Goal: Task Accomplishment & Management: Complete application form

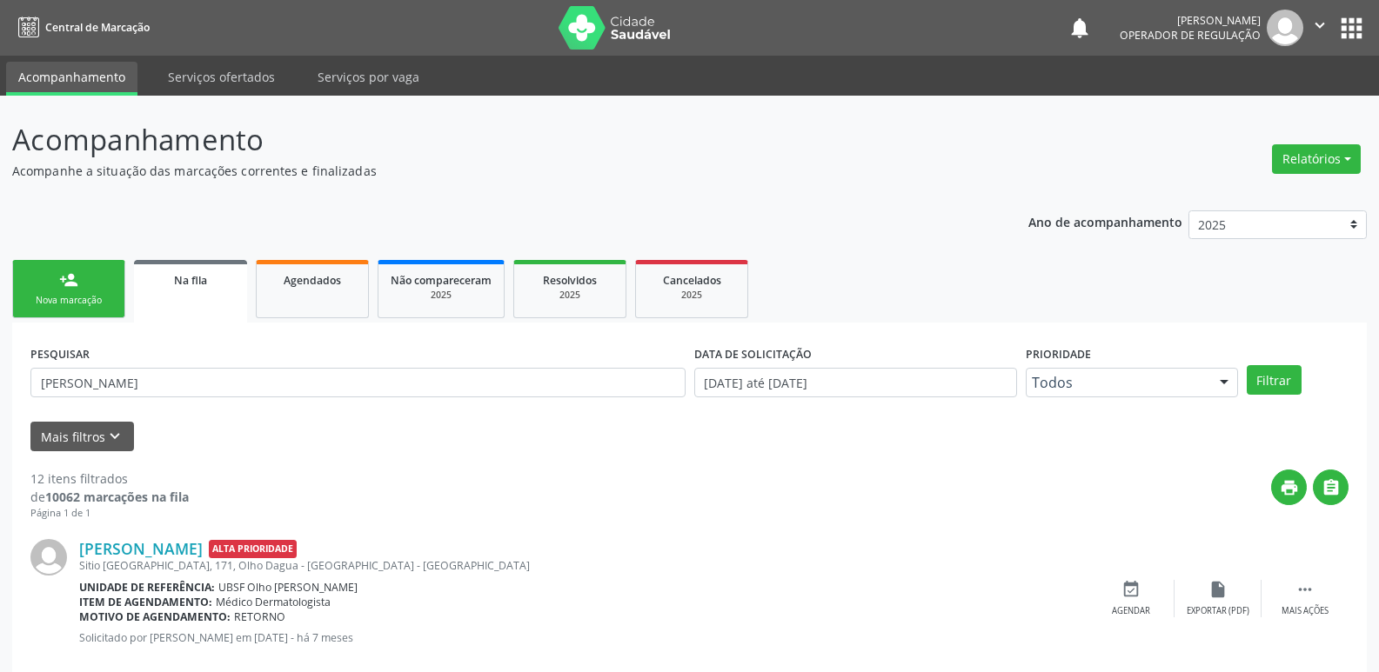
click at [90, 282] on link "person_add Nova marcação" at bounding box center [68, 289] width 113 height 58
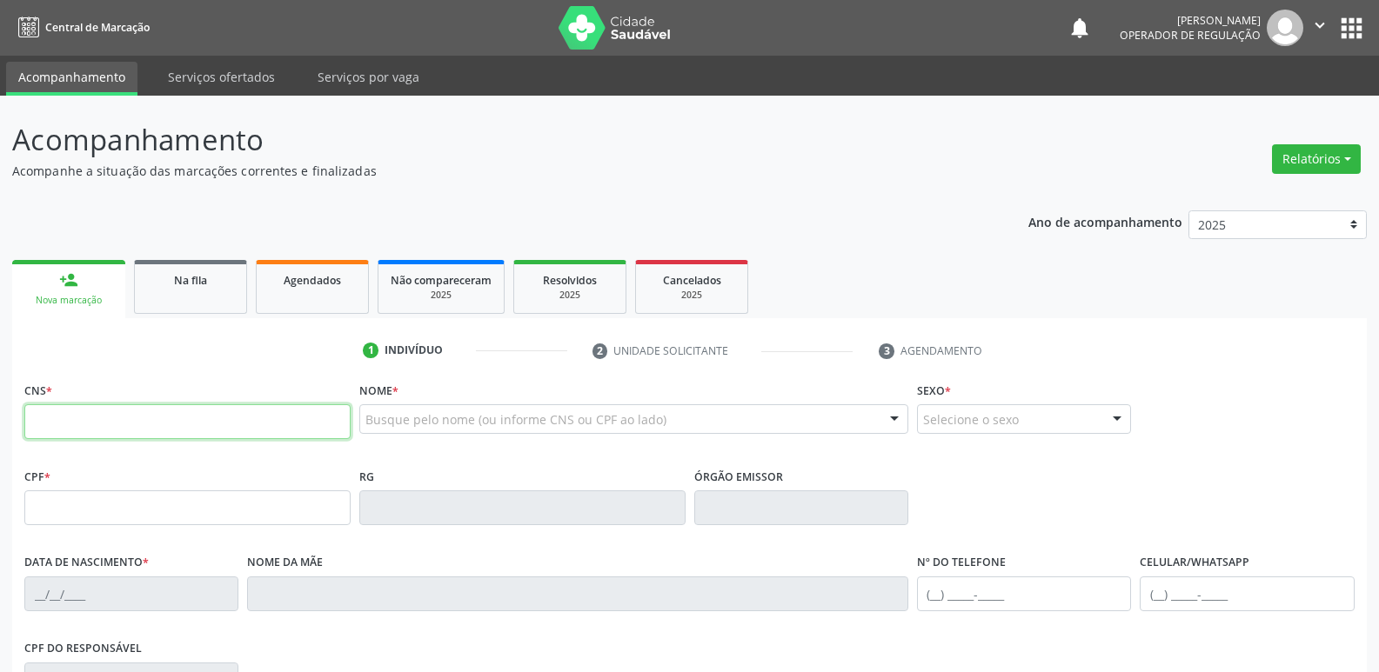
click at [48, 434] on input "text" at bounding box center [187, 421] width 326 height 35
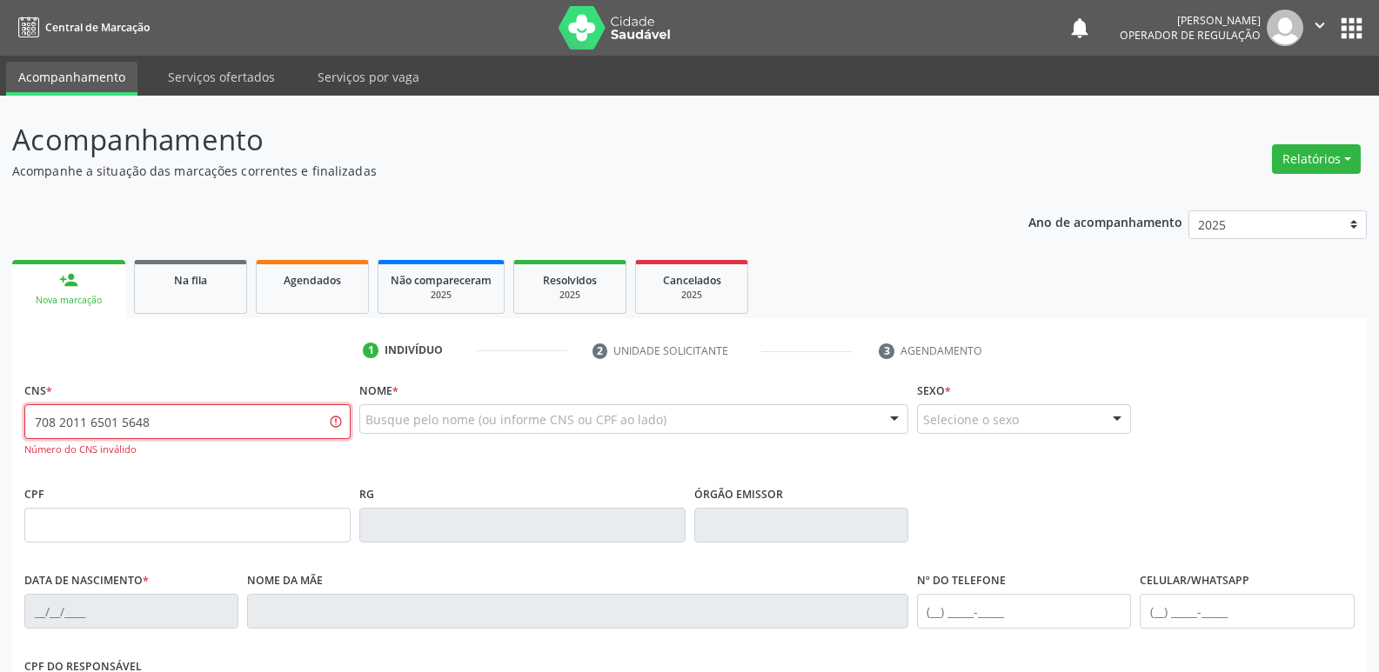
click at [100, 423] on input "708 2011 6501 5648" at bounding box center [187, 421] width 326 height 35
click at [85, 416] on input "708 2011 5015 648" at bounding box center [187, 421] width 326 height 35
type input "708 2011 9501 5648"
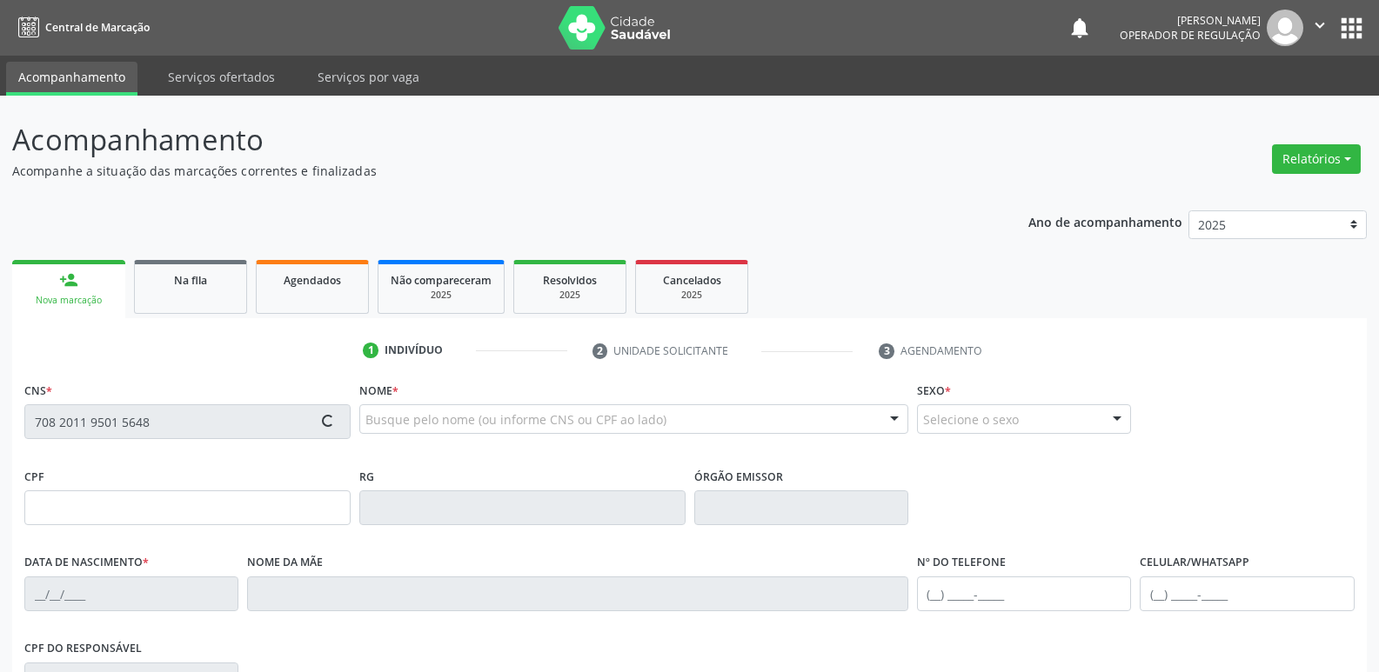
type input "133.879.934-71"
type input "[DATE]"
type input "[PERSON_NAME]"
type input "[PHONE_NUMBER]"
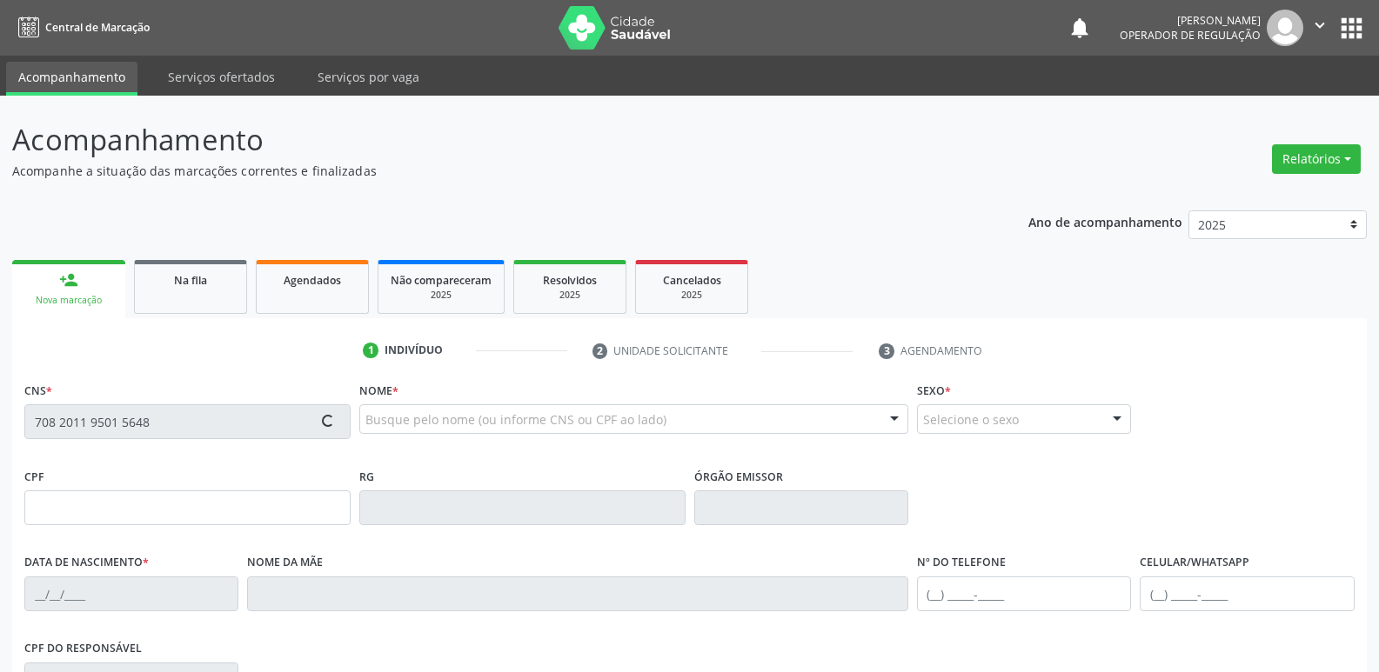
type input "035.282.164-76"
type input "269"
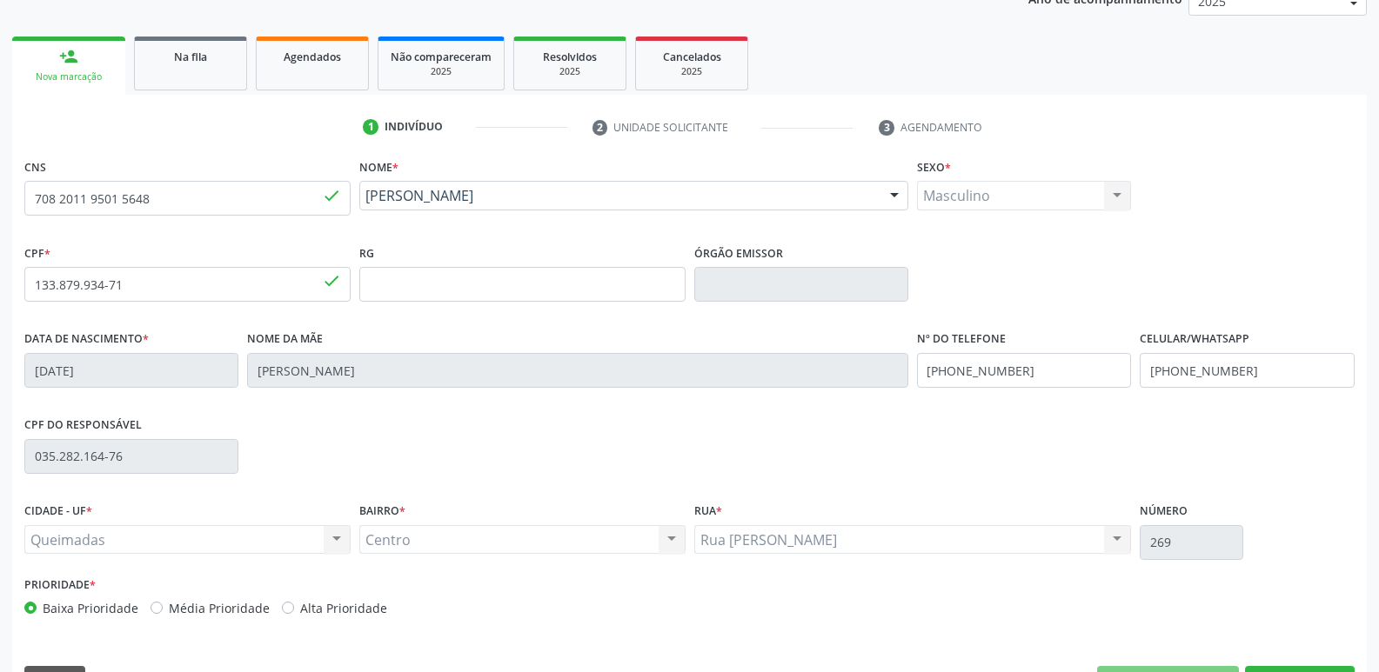
scroll to position [271, 0]
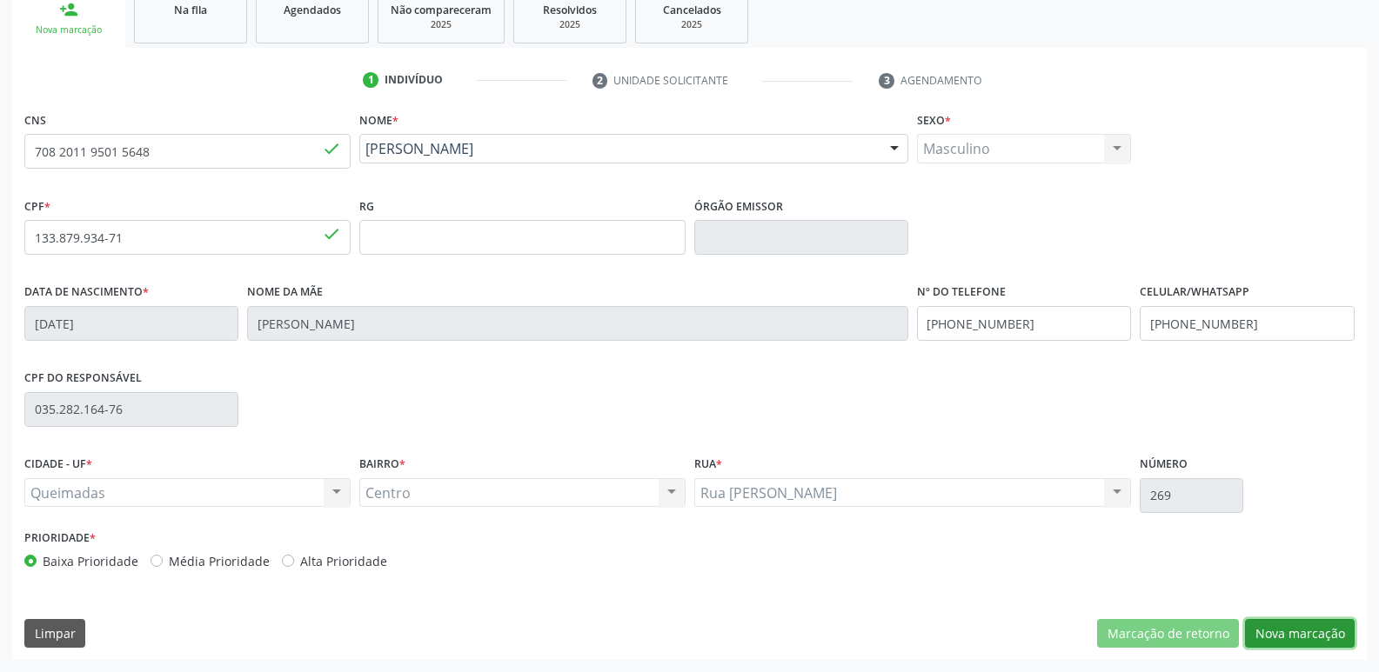
click at [1280, 626] on button "Nova marcação" at bounding box center [1300, 634] width 110 height 30
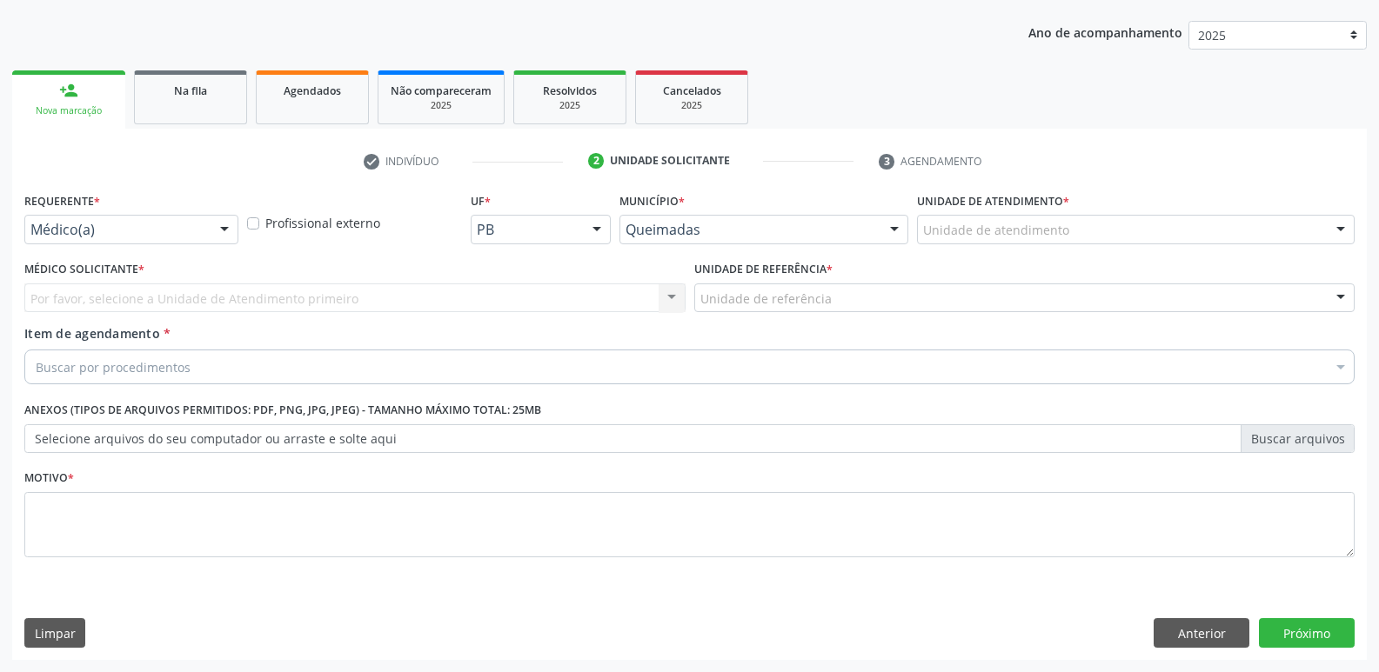
scroll to position [190, 0]
drag, startPoint x: 161, startPoint y: 223, endPoint x: 109, endPoint y: 304, distance: 97.0
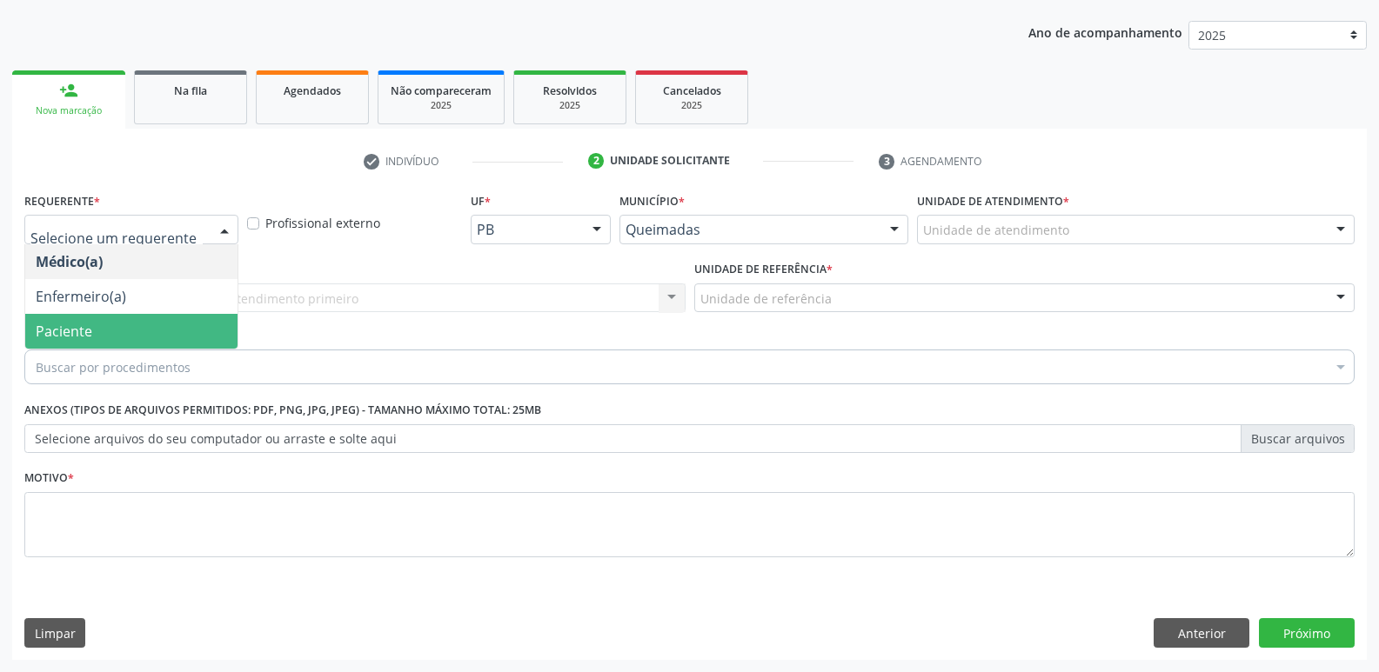
drag, startPoint x: 97, startPoint y: 333, endPoint x: 136, endPoint y: 304, distance: 48.4
click at [98, 331] on span "Paciente" at bounding box center [131, 331] width 212 height 35
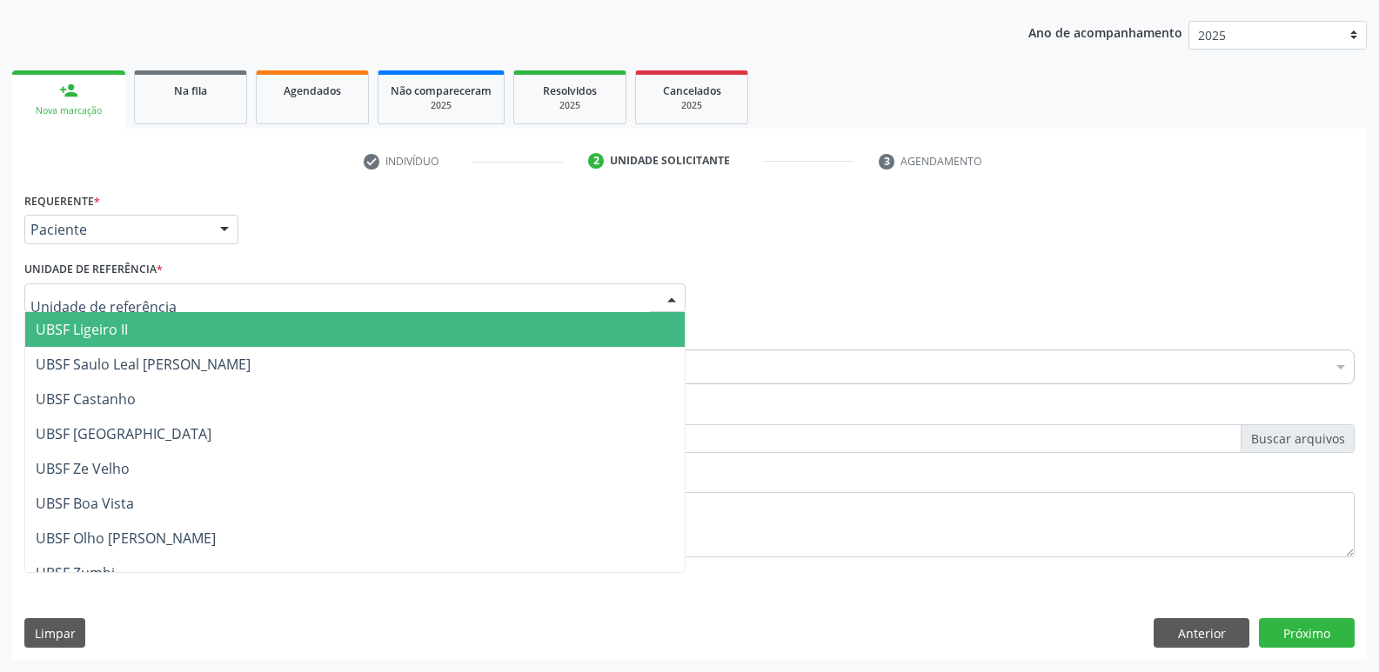
click at [166, 285] on div at bounding box center [354, 299] width 661 height 30
type input "CE"
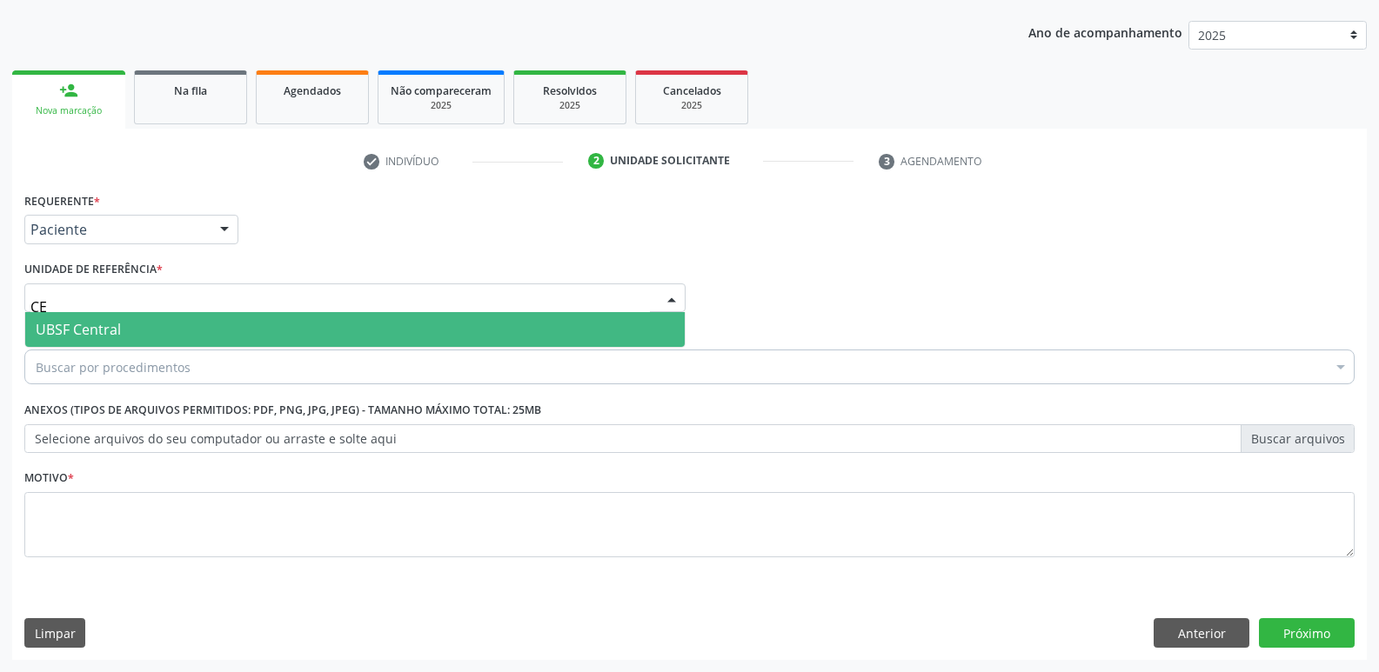
click at [139, 329] on span "UBSF Central" at bounding box center [354, 329] width 659 height 35
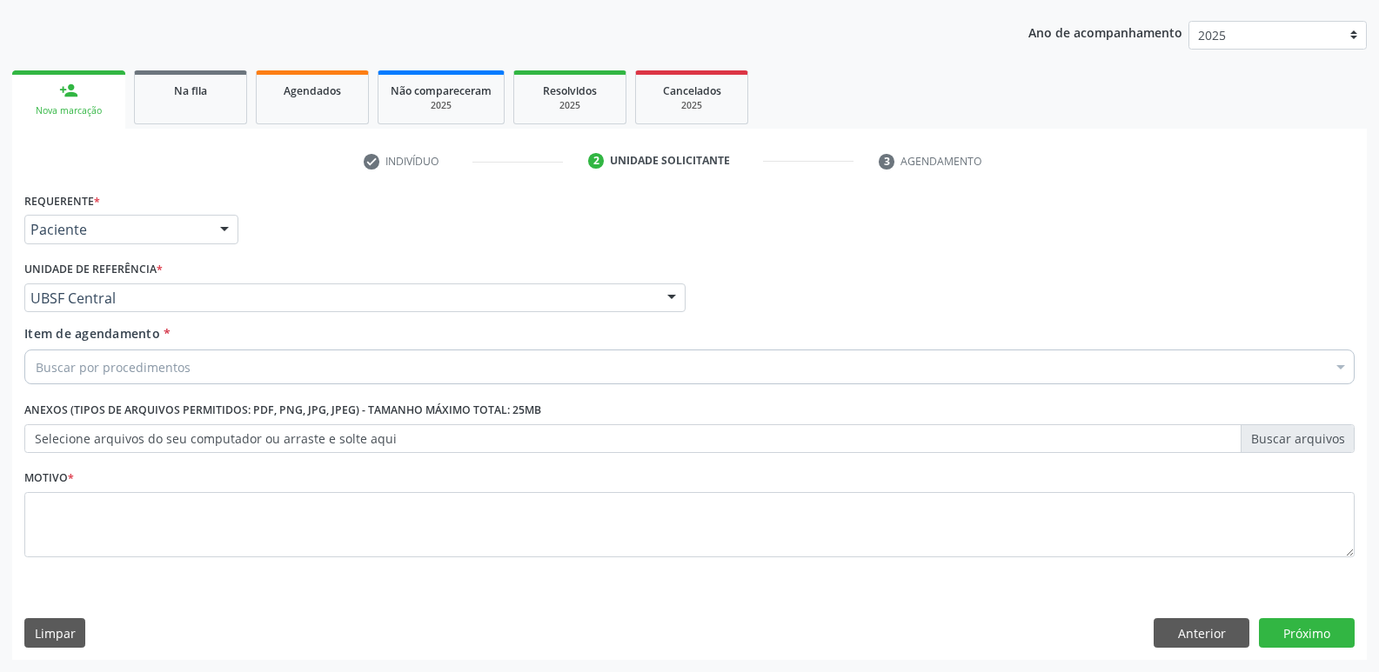
click at [133, 390] on div "Item de agendamento * Buscar por procedimentos Selecionar todos 0604320140 - Ab…" at bounding box center [689, 357] width 1339 height 67
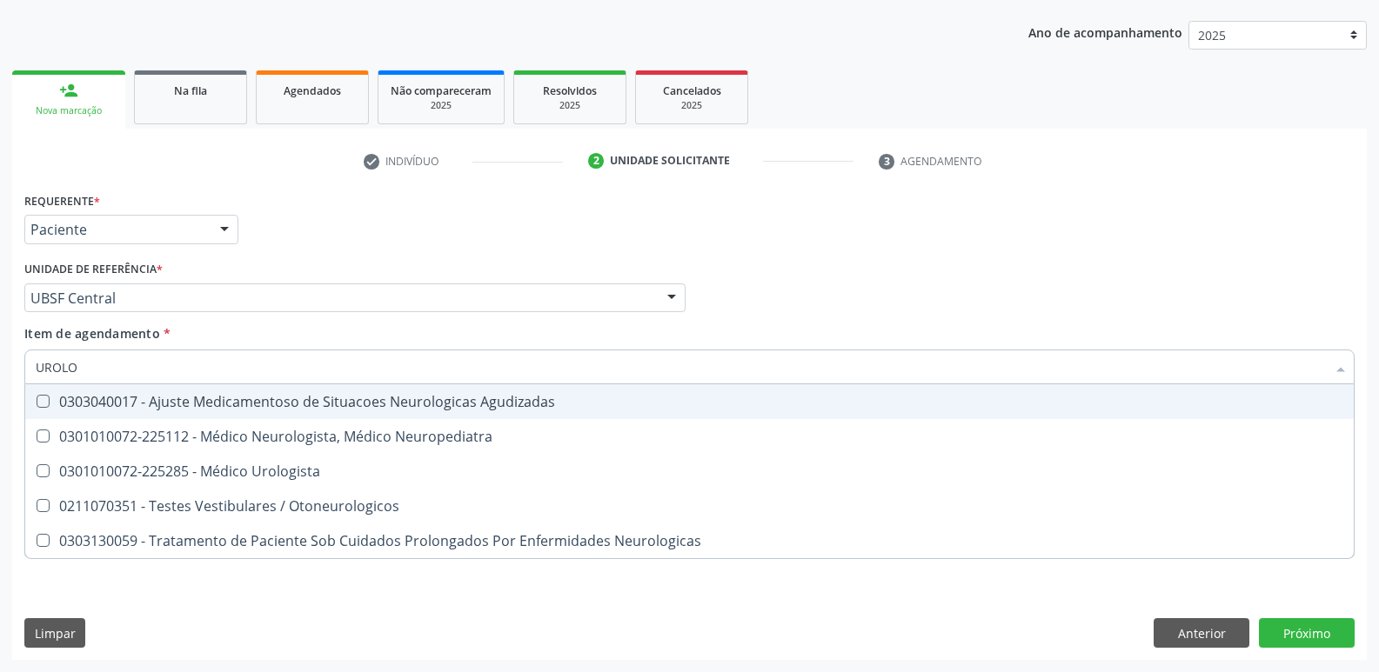
type input "UROLOG"
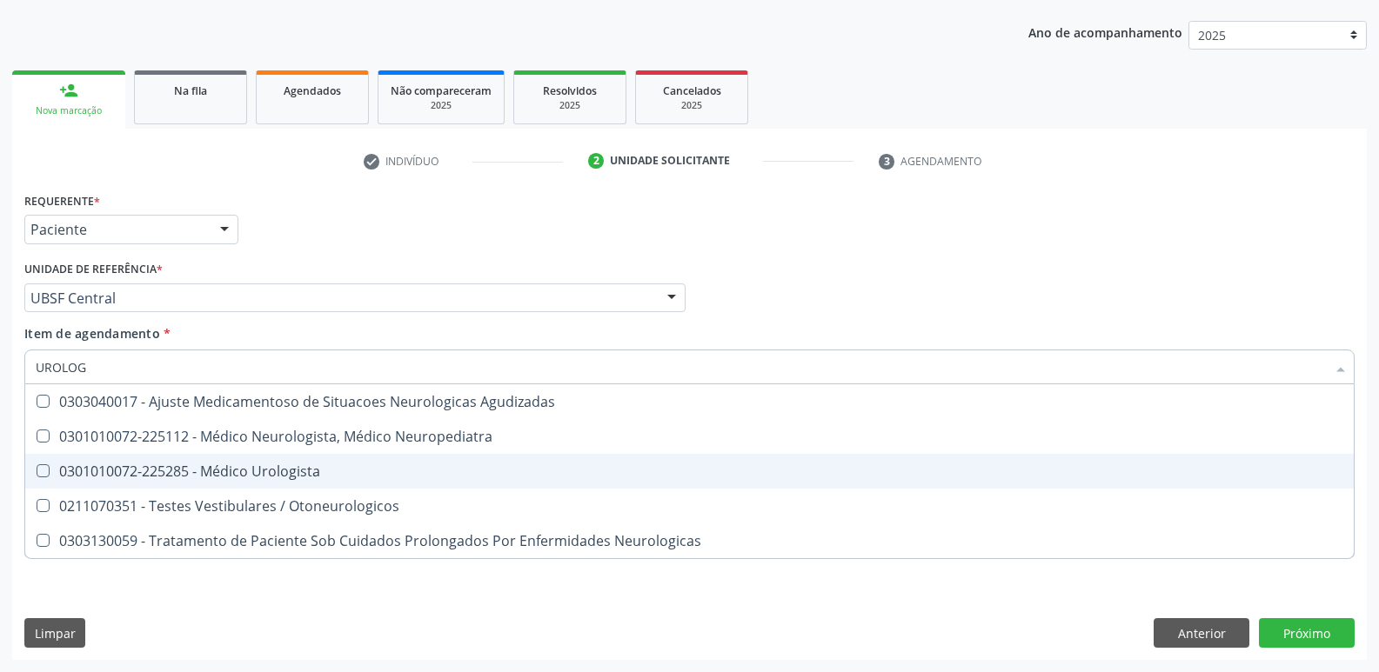
click at [166, 467] on div "0301010072-225285 - Médico Urologista" at bounding box center [689, 472] width 1307 height 14
checkbox Urologista "true"
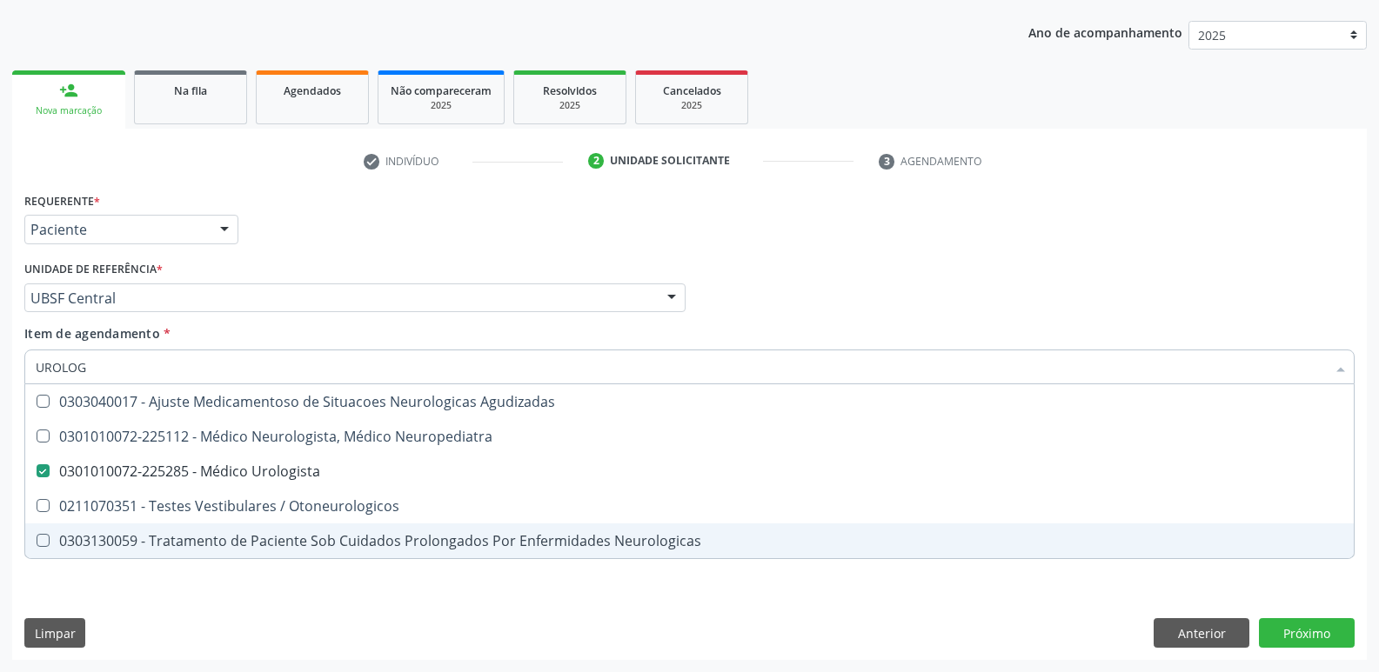
click at [125, 598] on div "Requerente * Paciente Médico(a) Enfermeiro(a) Paciente Nenhum resultado encontr…" at bounding box center [689, 424] width 1354 height 472
checkbox Neuropediatra "true"
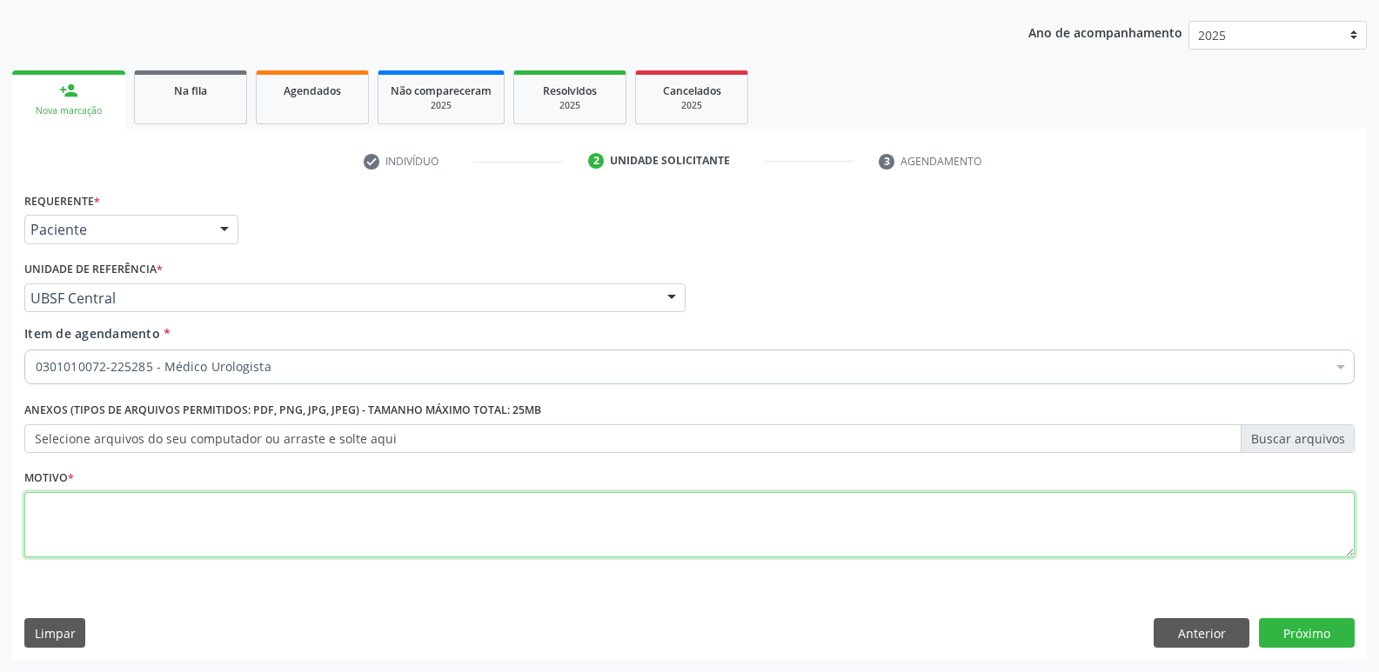
click at [157, 513] on textarea at bounding box center [689, 525] width 1330 height 66
paste textarea "A"
type textarea "AVALIAÇÃO"
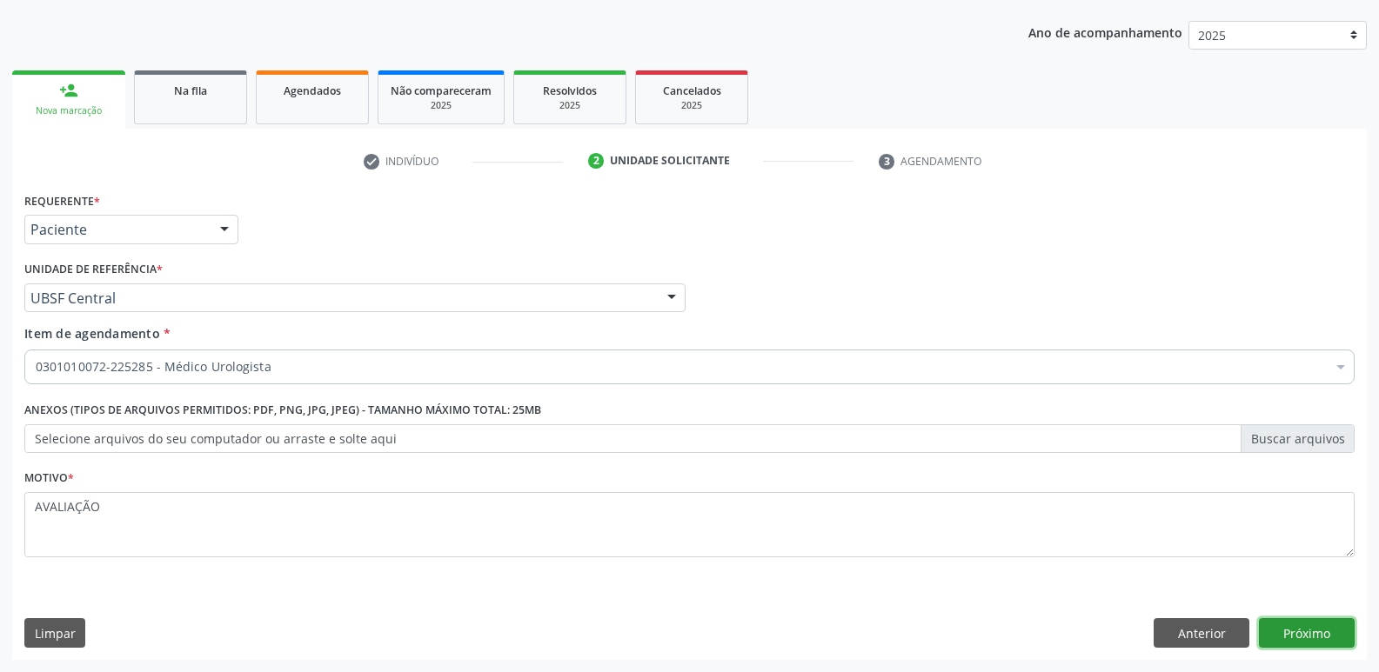
click at [1280, 631] on button "Próximo" at bounding box center [1307, 633] width 96 height 30
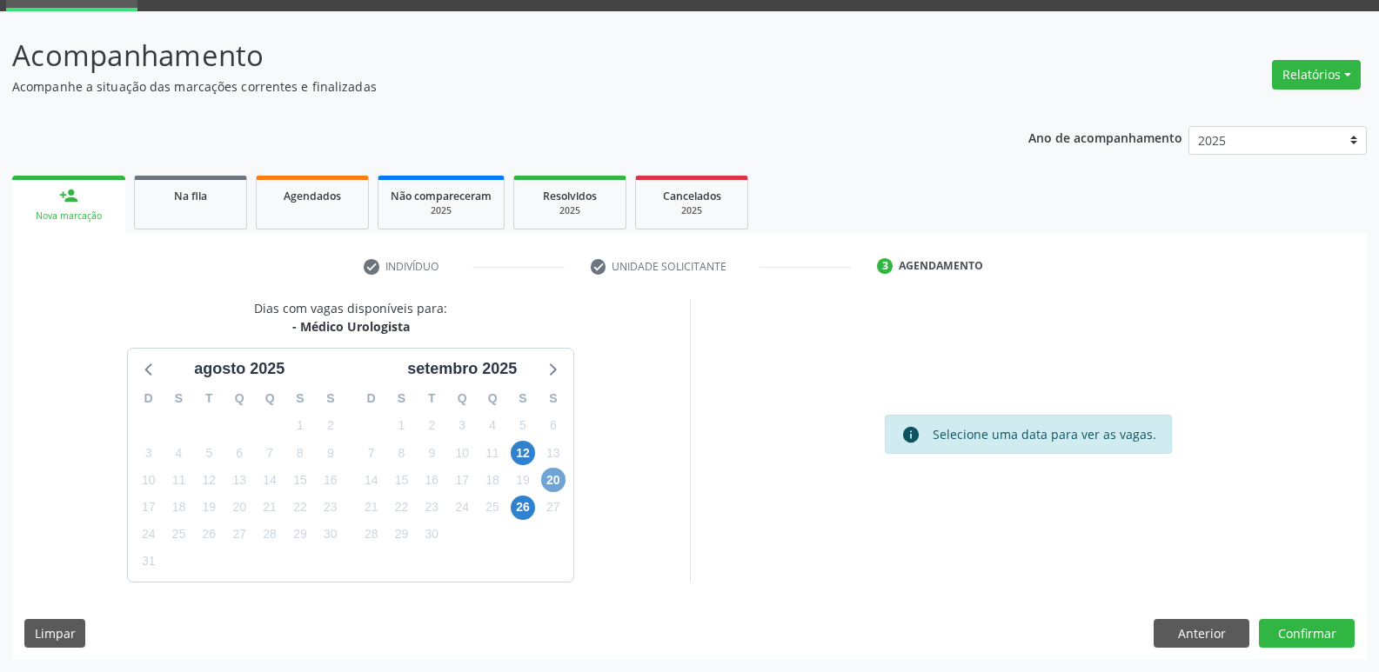
click at [558, 480] on span "20" at bounding box center [553, 480] width 24 height 24
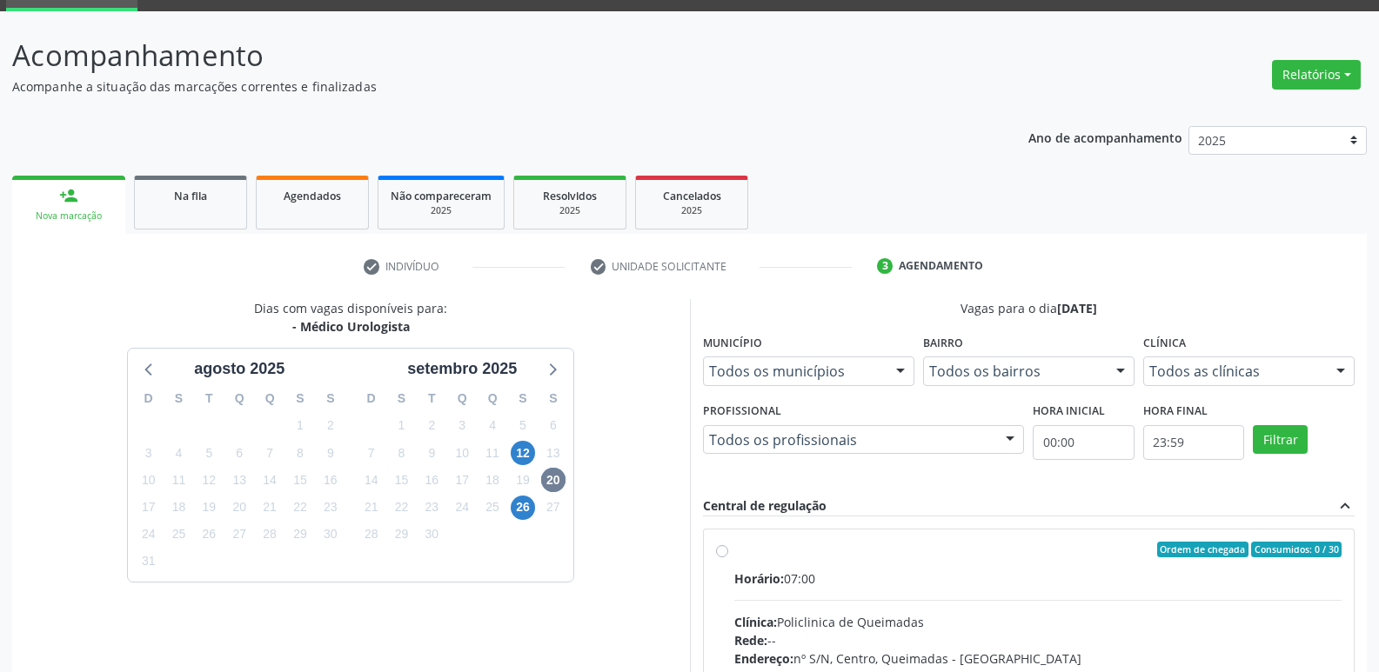
drag, startPoint x: 1205, startPoint y: 550, endPoint x: 1226, endPoint y: 509, distance: 45.9
click at [1208, 539] on div "Ordem de chegada Consumidos: 0 / 30 Horário: 07:00 Clínica: Policlinica de Quei…" at bounding box center [1029, 675] width 651 height 291
radio input "true"
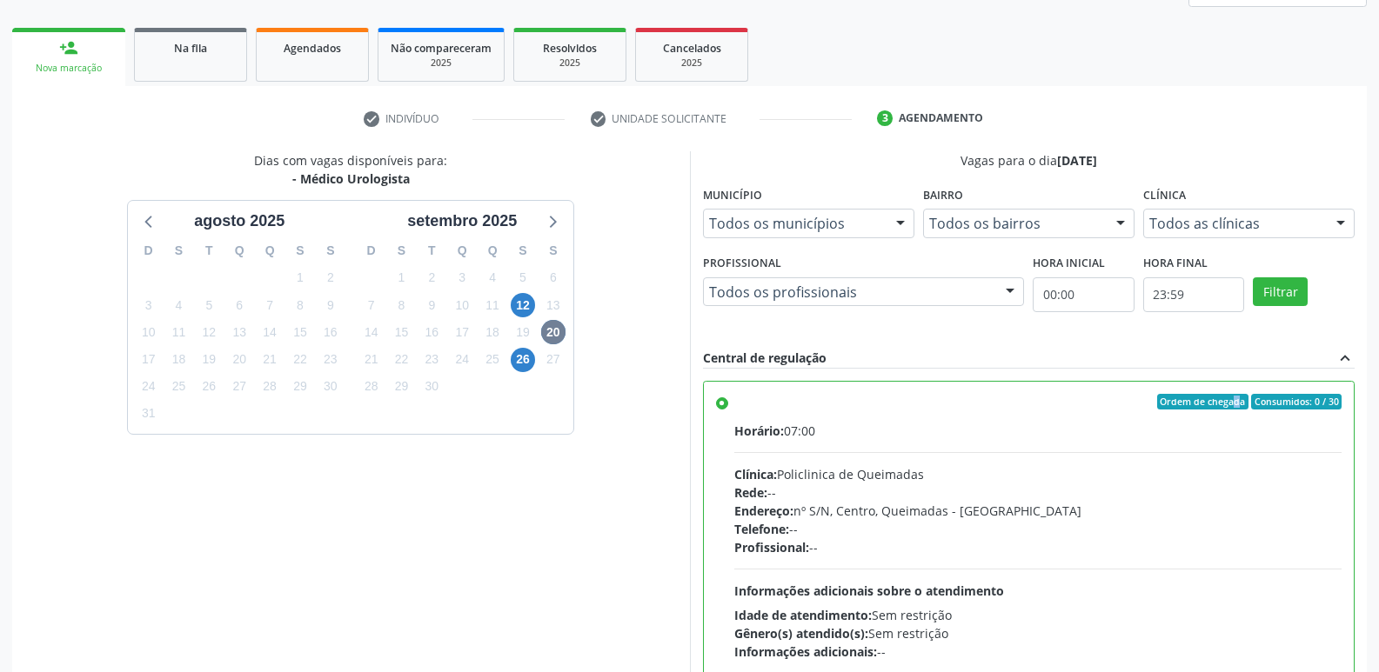
scroll to position [367, 0]
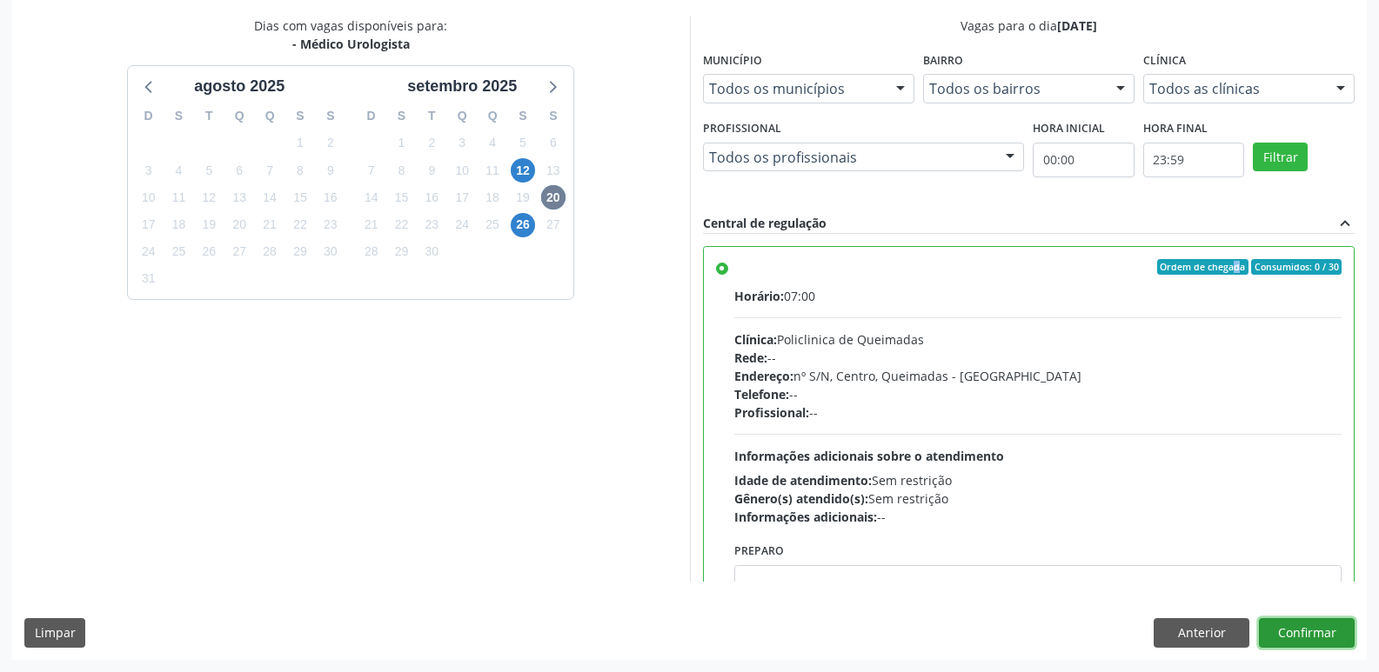
click at [1330, 638] on button "Confirmar" at bounding box center [1307, 633] width 96 height 30
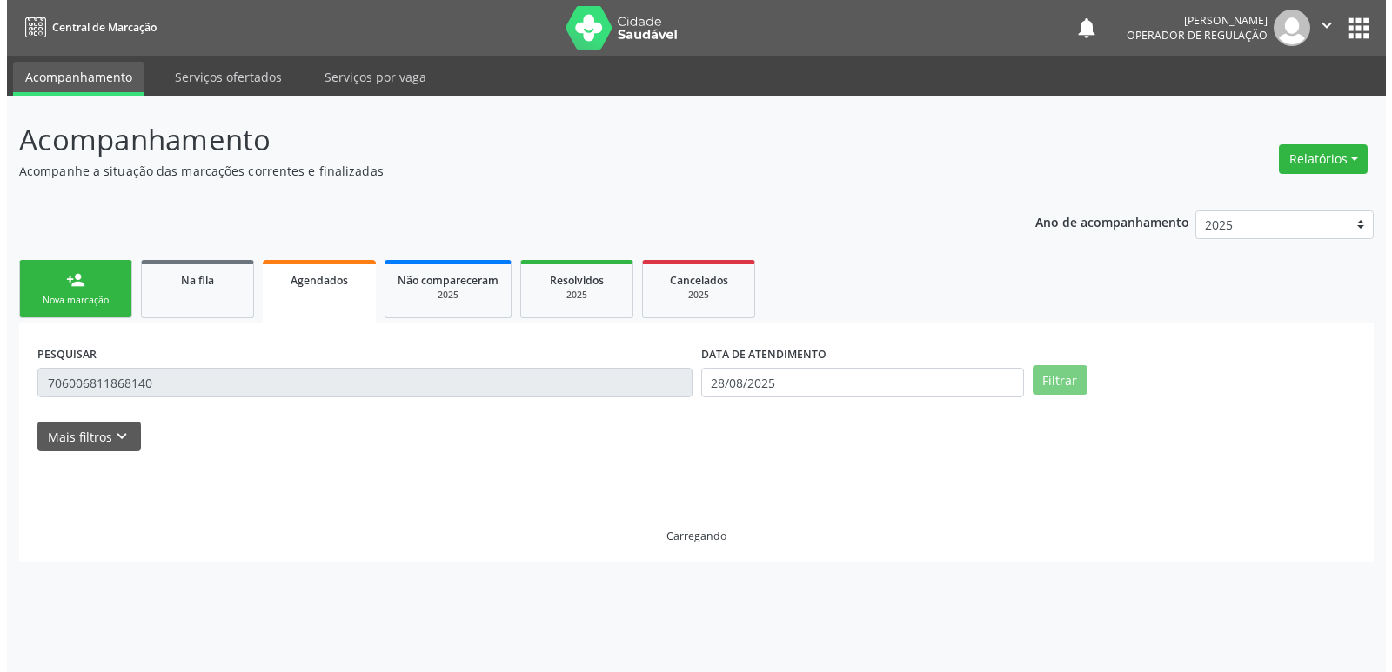
scroll to position [0, 0]
